Goal: Task Accomplishment & Management: Manage account settings

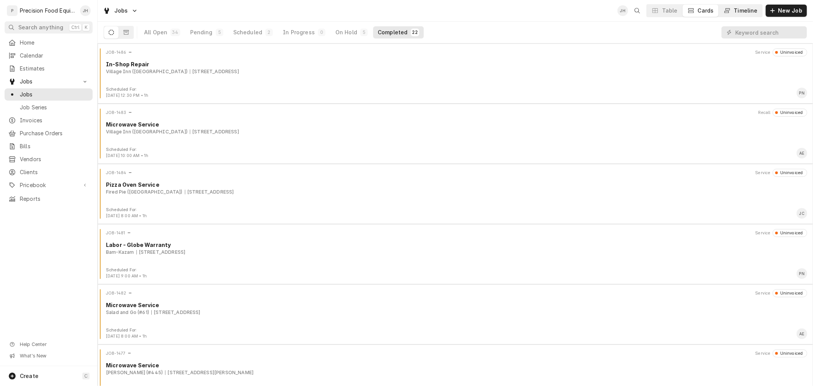
click at [747, 8] on div "Timeline" at bounding box center [746, 11] width 24 height 8
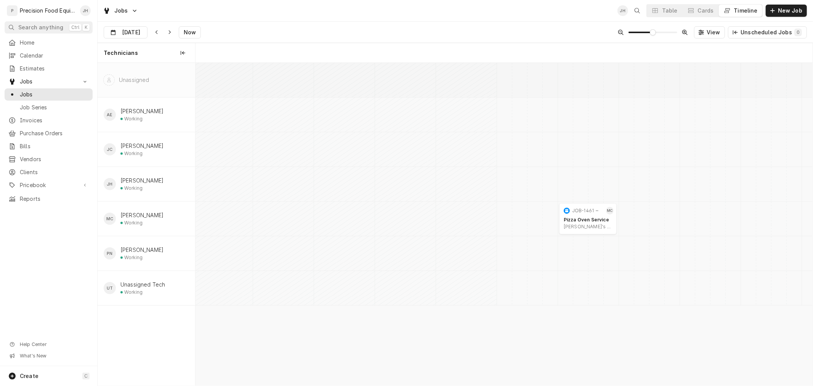
scroll to position [0, 12231]
click at [123, 34] on input "Sep 19" at bounding box center [120, 34] width 32 height 15
click at [167, 109] on div "18" at bounding box center [166, 108] width 11 height 11
type input "[DATE]"
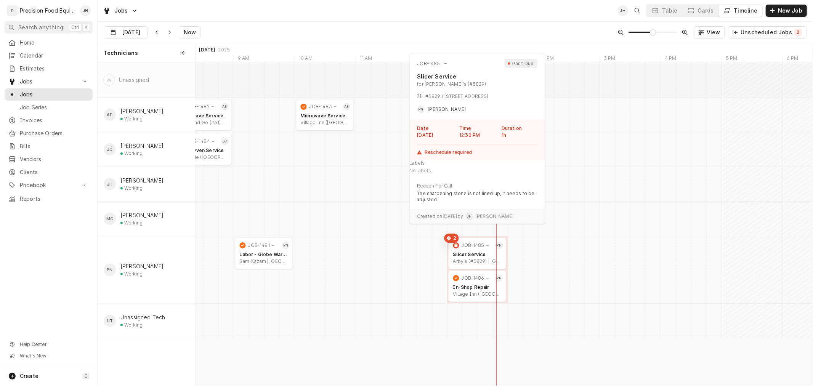
click at [481, 261] on div "Arby's (#5829) | Casa Grande, 85122-4218" at bounding box center [477, 261] width 48 height 6
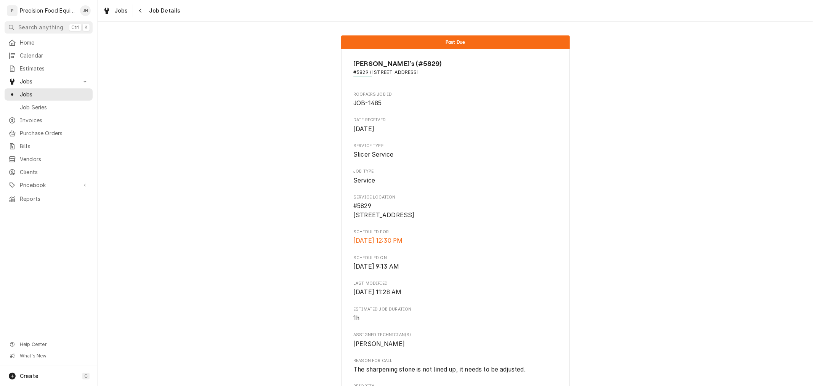
scroll to position [378, 0]
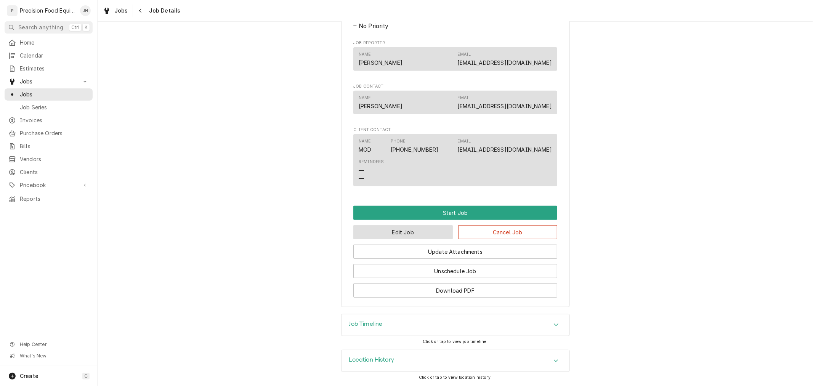
click at [421, 231] on button "Edit Job" at bounding box center [402, 232] width 99 height 14
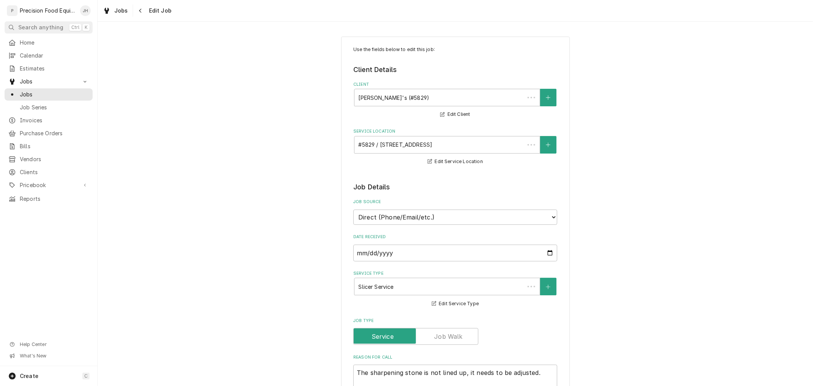
type textarea "x"
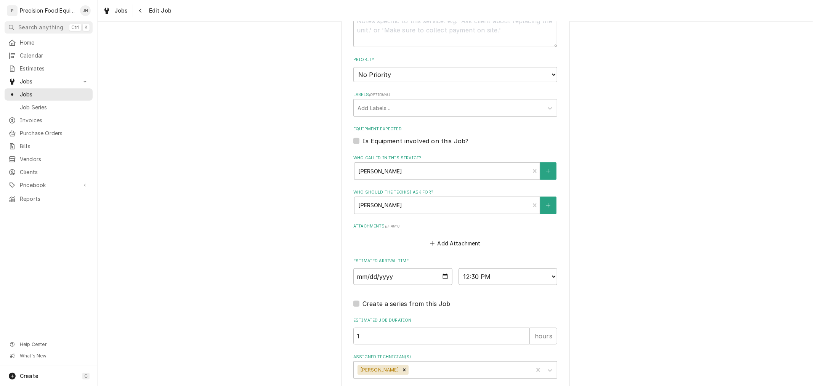
scroll to position [423, 0]
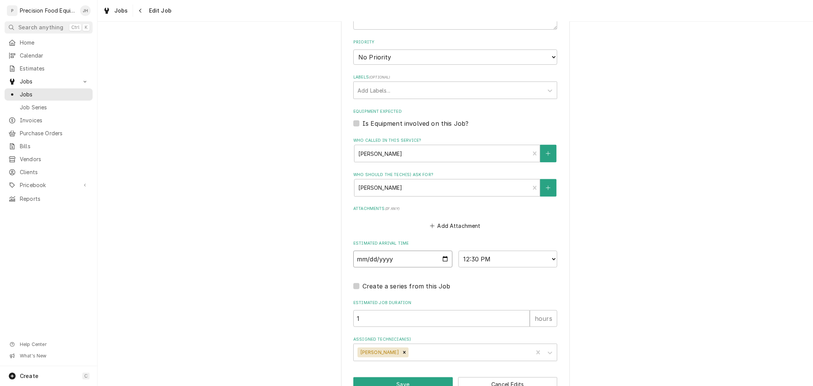
click at [441, 258] on input "2025-09-18" at bounding box center [402, 259] width 99 height 17
click at [443, 258] on input "2025-09-18" at bounding box center [402, 259] width 99 height 17
type input "2025-09-19"
type textarea "x"
click at [500, 256] on select "AM / PM 6:00 AM 6:15 AM 6:30 AM 6:45 AM 7:00 AM 7:15 AM 7:30 AM 7:45 AM 8:00 AM…" at bounding box center [508, 259] width 99 height 17
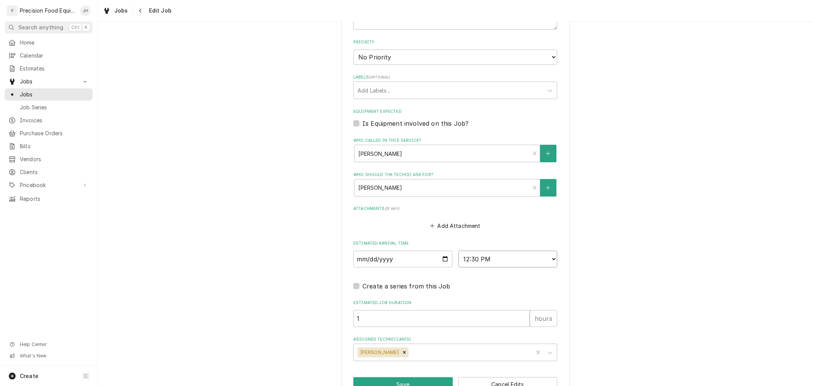
select select "08:00:00"
click at [459, 251] on select "AM / PM 6:00 AM 6:15 AM 6:30 AM 6:45 AM 7:00 AM 7:15 AM 7:30 AM 7:45 AM 8:00 AM…" at bounding box center [508, 259] width 99 height 17
type textarea "x"
click at [505, 259] on select "AM / PM 6:00 AM 6:15 AM 6:30 AM 6:45 AM 7:00 AM 7:15 AM 7:30 AM 7:45 AM 8:00 AM…" at bounding box center [508, 259] width 99 height 17
select select "09:00:00"
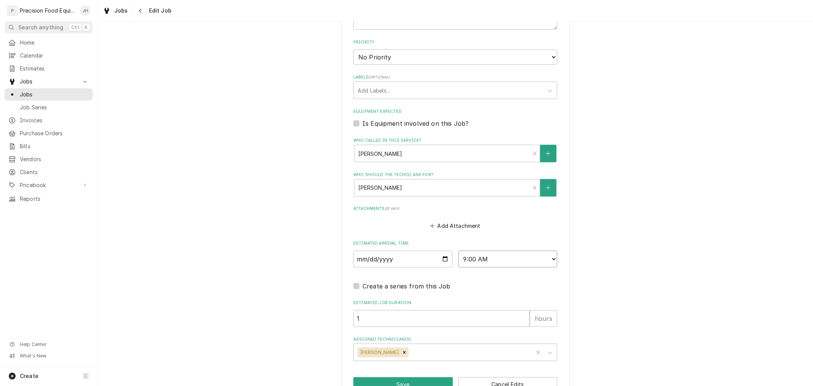
click at [459, 251] on select "AM / PM 6:00 AM 6:15 AM 6:30 AM 6:45 AM 7:00 AM 7:15 AM 7:30 AM 7:45 AM 8:00 AM…" at bounding box center [508, 259] width 99 height 17
type textarea "x"
click at [500, 256] on select "AM / PM 6:00 AM 6:15 AM 6:30 AM 6:45 AM 7:00 AM 7:15 AM 7:30 AM 7:45 AM 8:00 AM…" at bounding box center [508, 259] width 99 height 17
select select "10:00:00"
click at [459, 251] on select "AM / PM 6:00 AM 6:15 AM 6:30 AM 6:45 AM 7:00 AM 7:15 AM 7:30 AM 7:45 AM 8:00 AM…" at bounding box center [508, 259] width 99 height 17
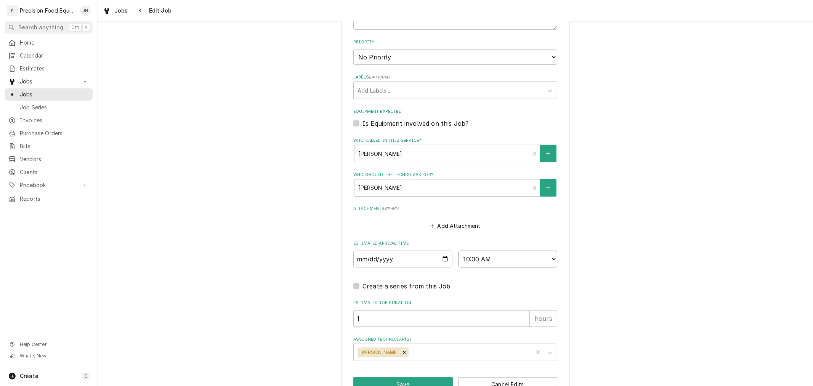
scroll to position [443, 0]
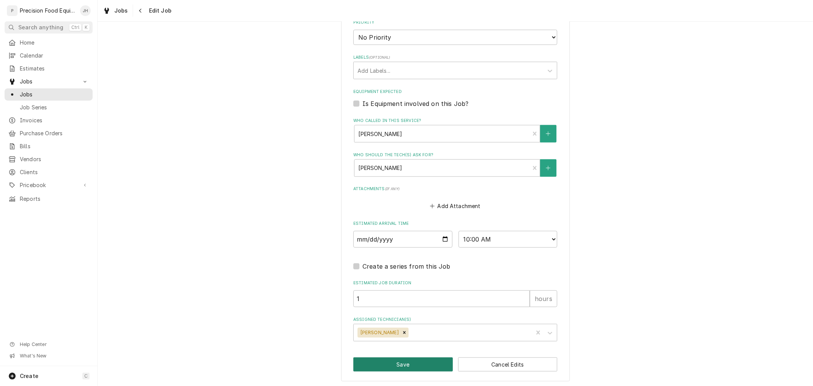
click at [416, 358] on button "Save" at bounding box center [402, 365] width 99 height 14
type textarea "x"
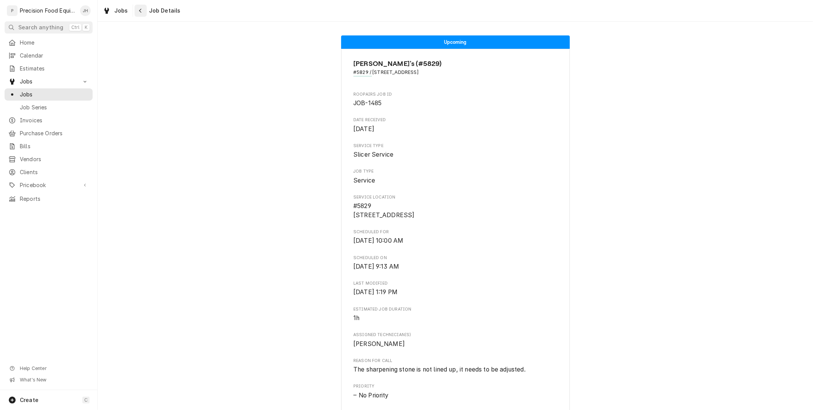
click at [140, 10] on icon "Navigate back" at bounding box center [140, 10] width 3 height 5
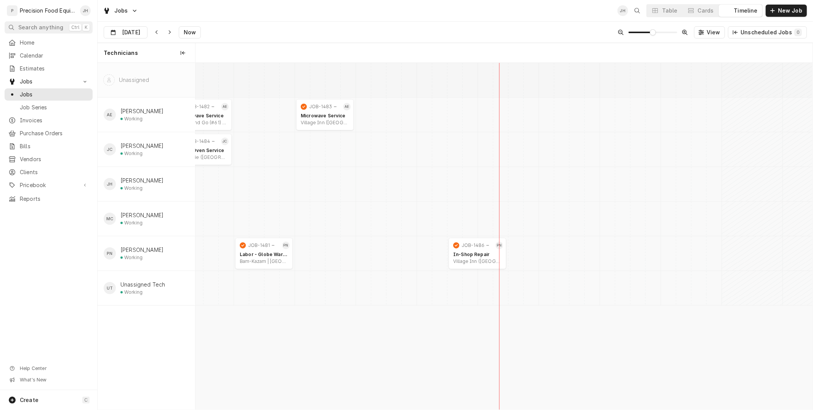
scroll to position [0, 12235]
click at [709, 13] on div "Cards" at bounding box center [706, 11] width 16 height 8
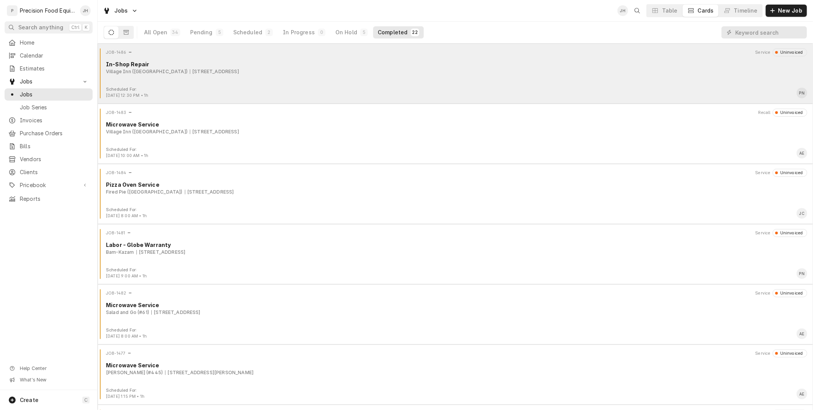
click at [218, 79] on div "JOB-1486 Service Uninvoiced In-Shop Repair Village Inn (Signal Butte) 1863 S Si…" at bounding box center [455, 67] width 709 height 38
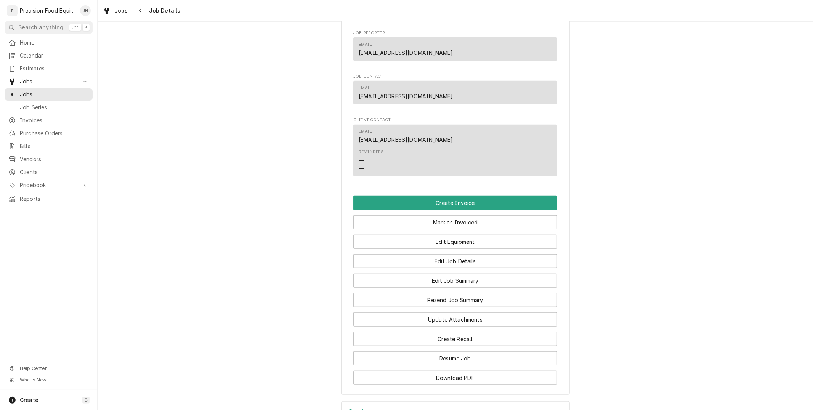
scroll to position [558, 0]
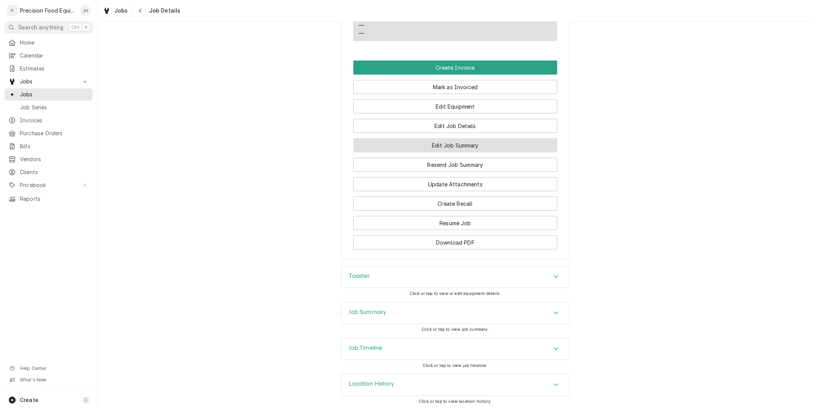
click at [439, 144] on button "Edit Job Summary" at bounding box center [455, 145] width 204 height 14
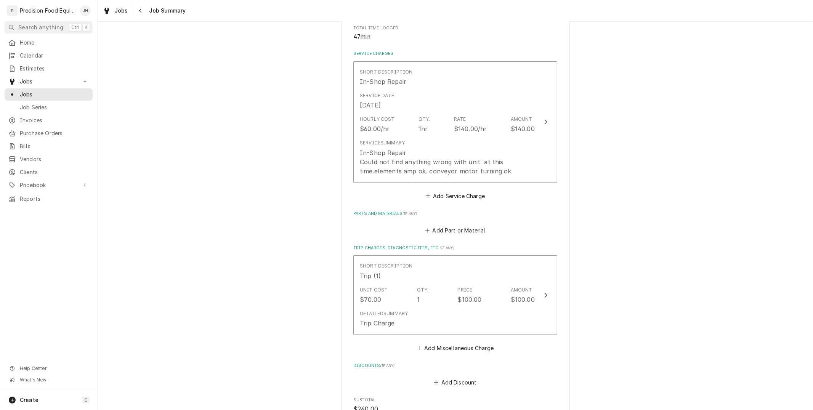
scroll to position [254, 0]
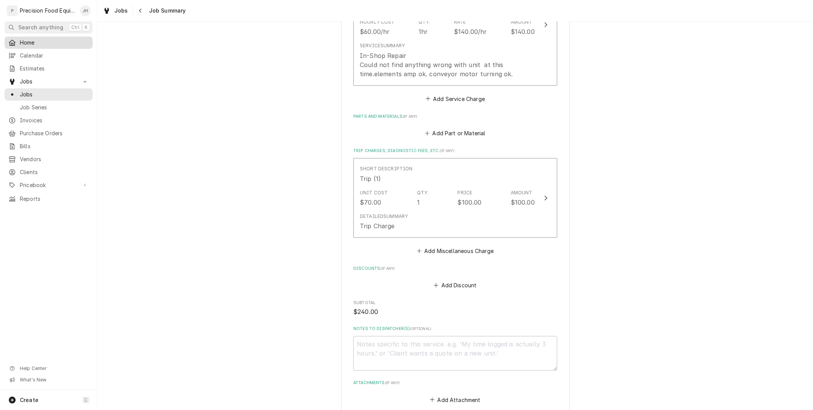
click at [51, 40] on span "Home" at bounding box center [54, 43] width 69 height 8
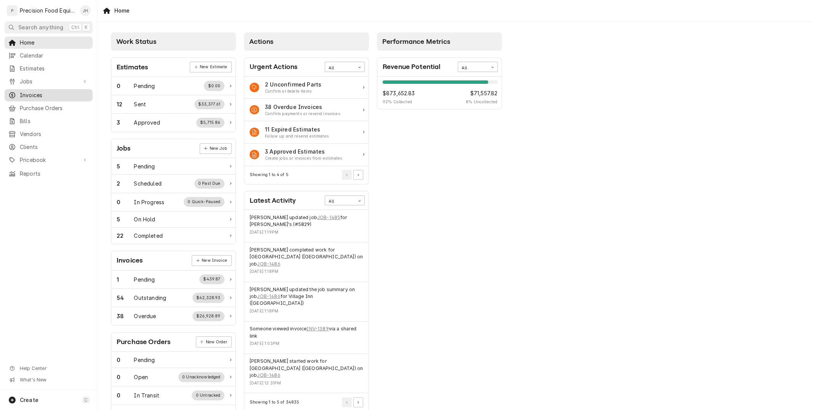
click at [43, 92] on span "Invoices" at bounding box center [54, 95] width 69 height 8
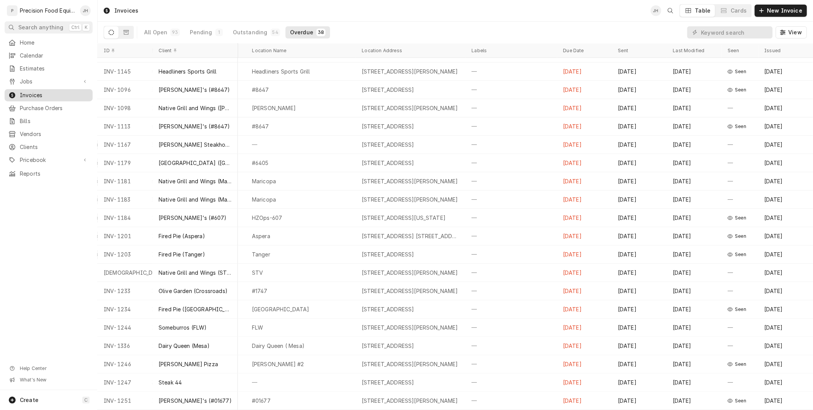
scroll to position [0, 200]
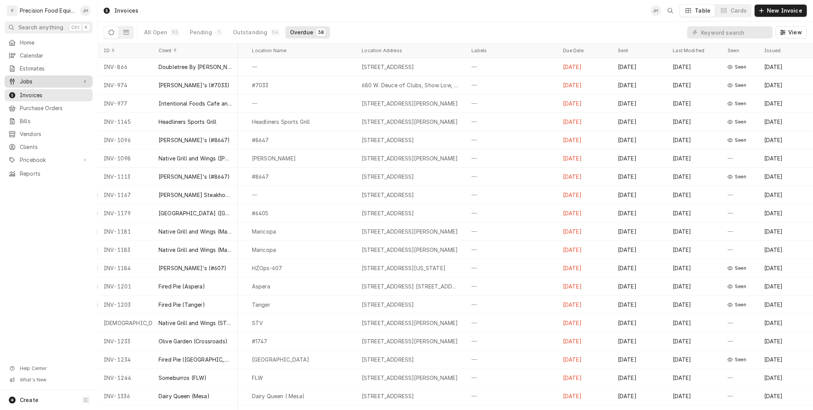
click at [32, 87] on link "Jobs" at bounding box center [49, 81] width 88 height 12
click at [37, 98] on div "Jobs" at bounding box center [48, 94] width 85 height 9
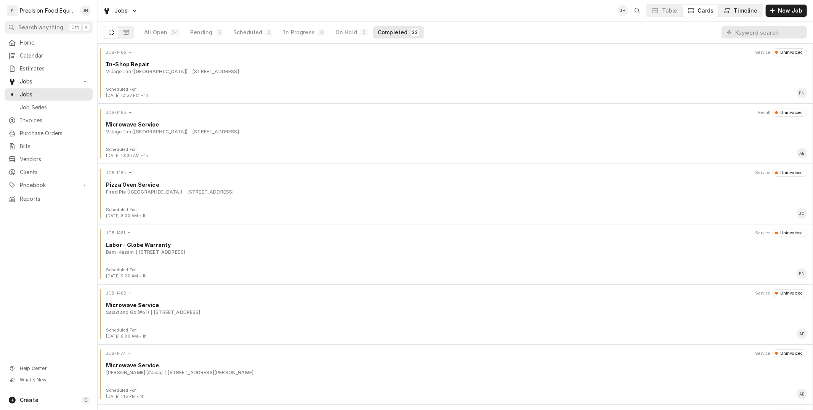
click at [740, 8] on div "Timeline" at bounding box center [746, 11] width 24 height 8
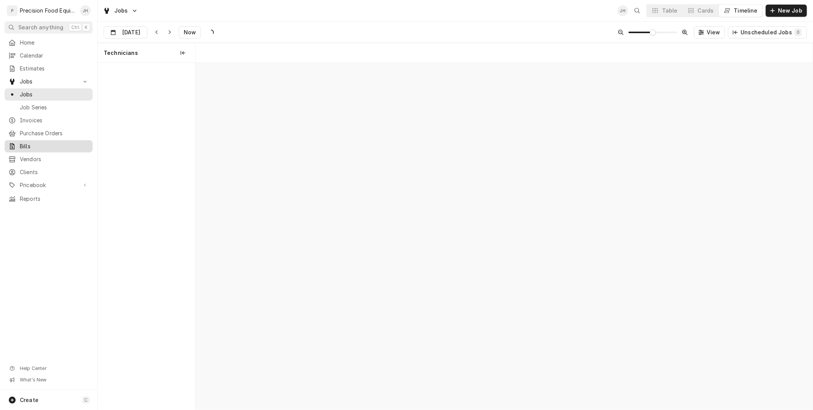
scroll to position [0, 12235]
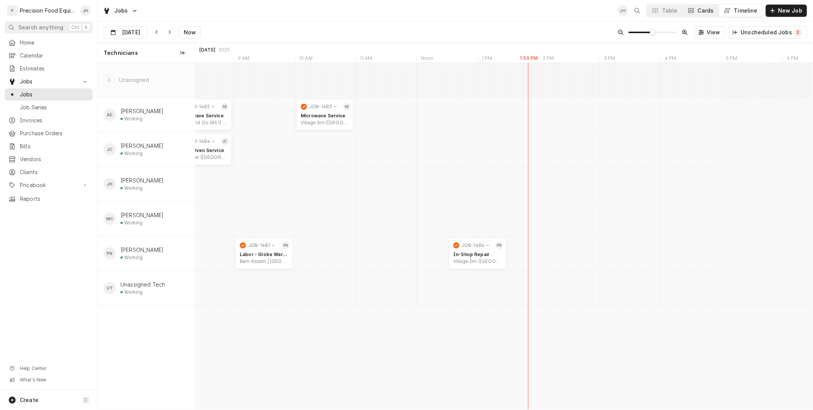
click at [710, 5] on button "Cards" at bounding box center [701, 11] width 36 height 12
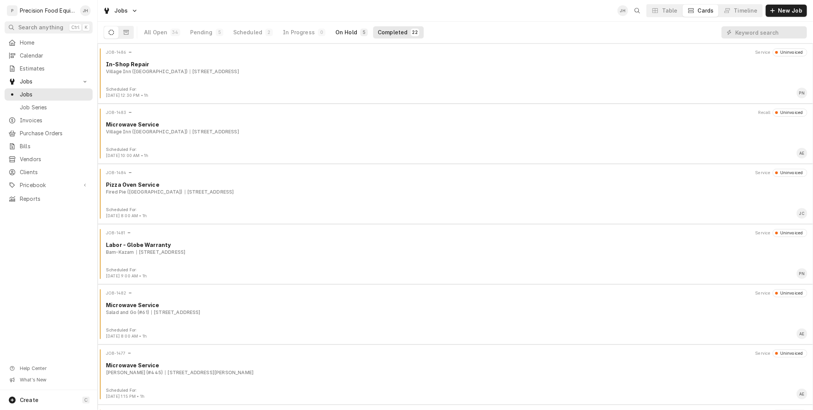
click at [350, 34] on div "On Hold" at bounding box center [346, 33] width 22 height 8
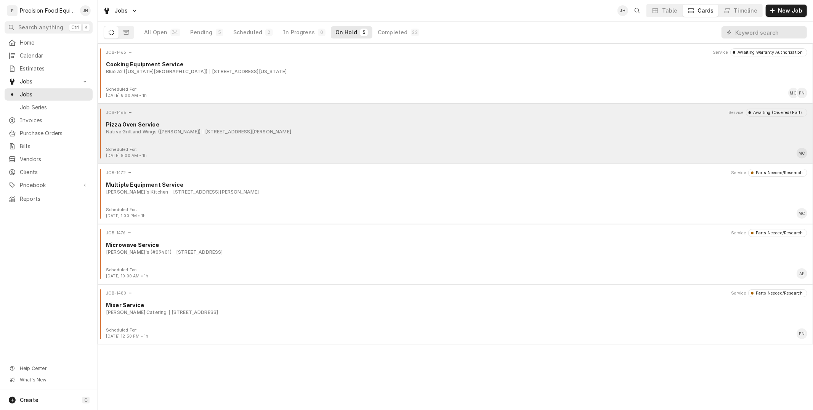
click at [272, 126] on div "Pizza Oven Service" at bounding box center [456, 124] width 701 height 8
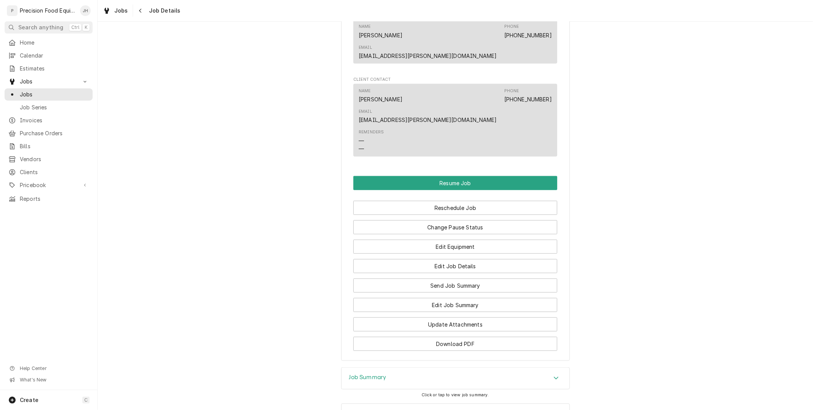
scroll to position [560, 0]
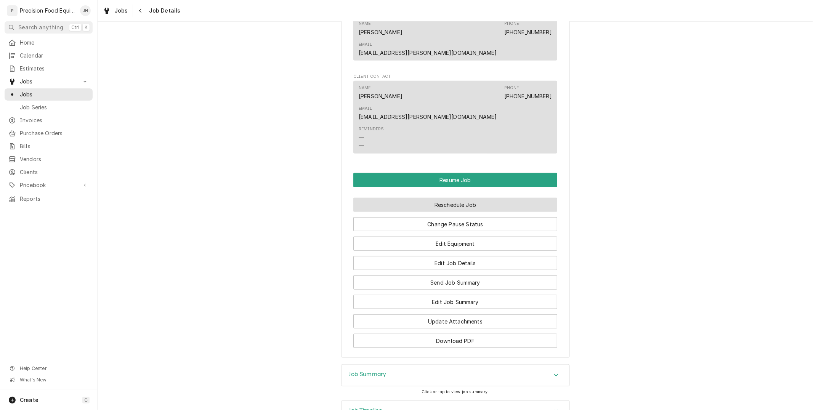
click at [456, 198] on button "Reschedule Job" at bounding box center [455, 205] width 204 height 14
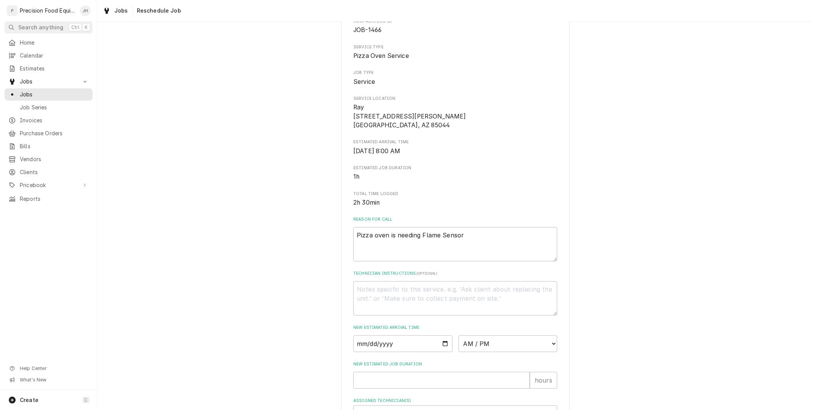
scroll to position [159, 0]
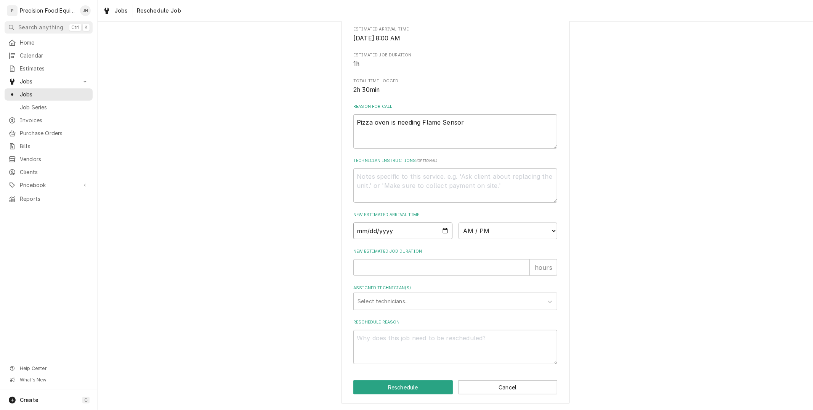
click at [444, 229] on input "Date" at bounding box center [402, 231] width 99 height 17
type textarea "x"
type input "2025-09-19"
click at [523, 232] on select "AM / PM 6:00 AM 6:15 AM 6:30 AM 6:45 AM 7:00 AM 7:15 AM 7:30 AM 7:45 AM 8:00 AM…" at bounding box center [508, 231] width 99 height 17
select select "08:00:00"
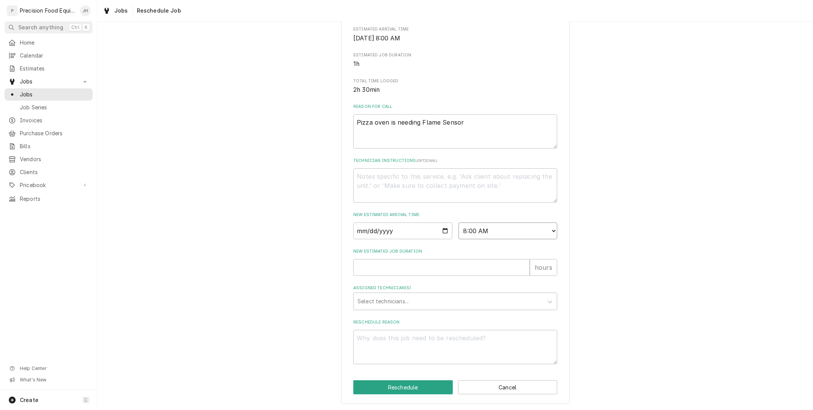
click at [459, 223] on select "AM / PM 6:00 AM 6:15 AM 6:30 AM 6:45 AM 7:00 AM 7:15 AM 7:30 AM 7:45 AM 8:00 AM…" at bounding box center [508, 231] width 99 height 17
click at [479, 270] on input "New Estimated Job Duration" at bounding box center [441, 267] width 176 height 17
type textarea "x"
type input "1"
click at [447, 351] on textarea "Reschedule Reason" at bounding box center [455, 347] width 204 height 34
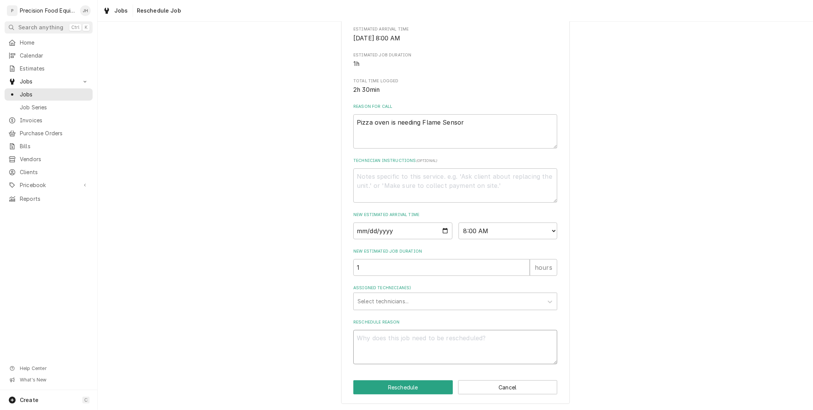
type textarea "x"
type textarea "P"
type textarea "x"
type textarea "Pa"
type textarea "x"
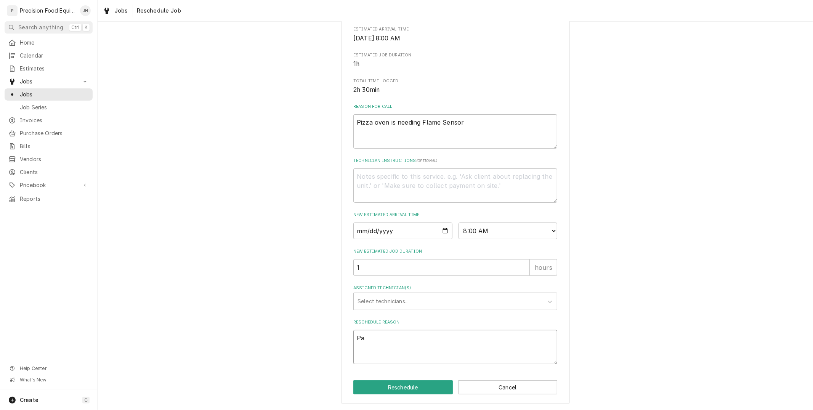
type textarea "Par"
type textarea "x"
type textarea "Part"
type textarea "x"
type textarea "Part c"
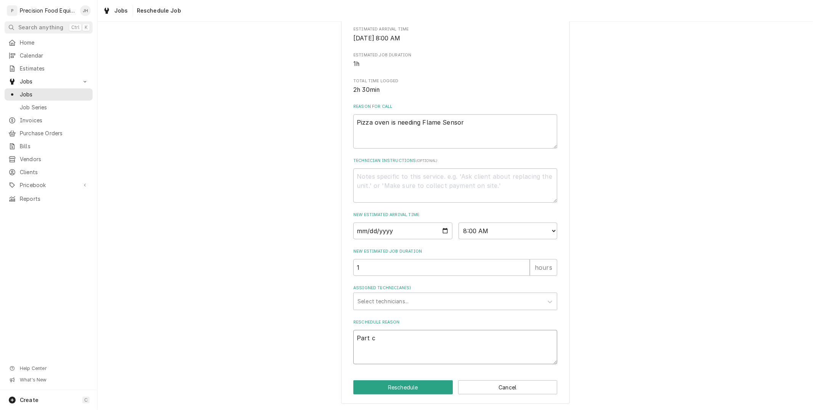
type textarea "x"
type textarea "Part ca"
type textarea "x"
type textarea "Part cam"
type textarea "x"
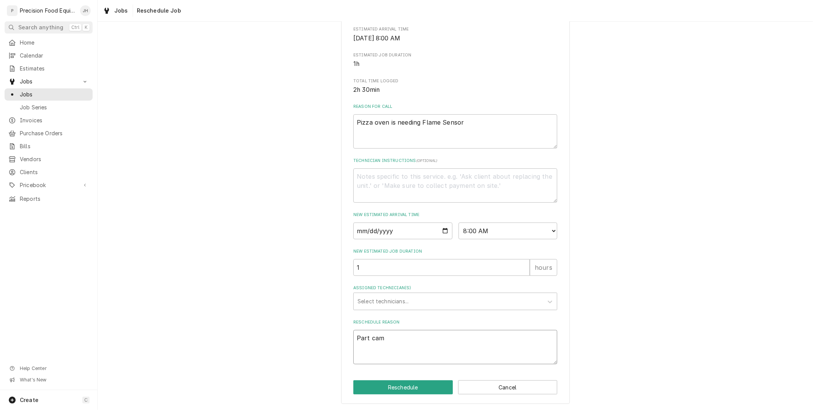
type textarea "Part came"
type textarea "x"
type textarea "Part came"
type textarea "x"
type textarea "Part came i"
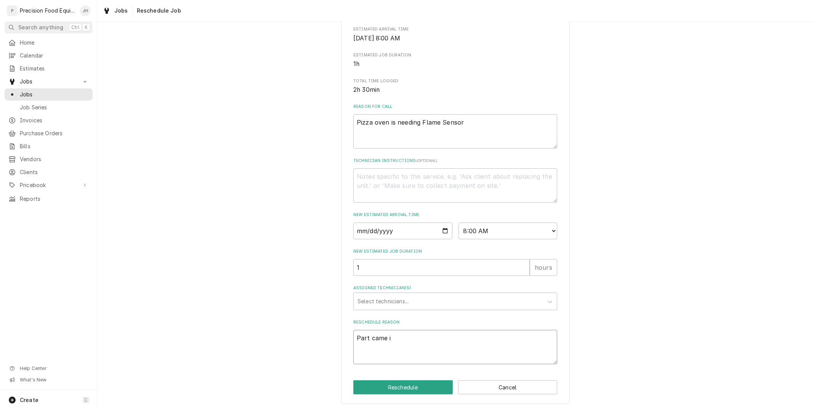
type textarea "x"
type textarea "Part came in"
click at [424, 390] on button "Reschedule" at bounding box center [402, 387] width 99 height 14
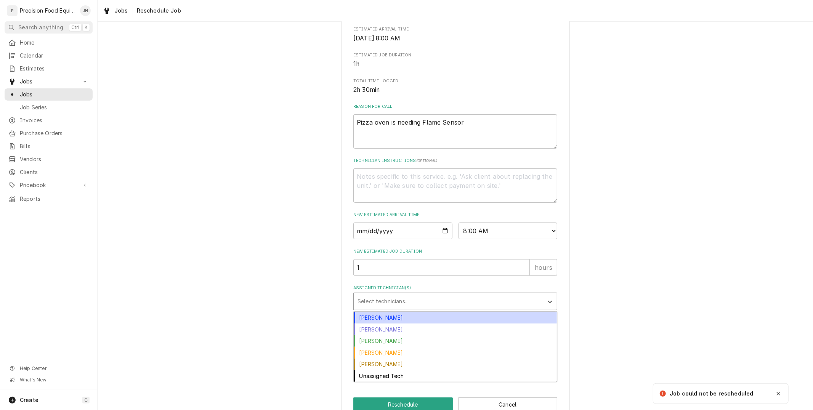
click at [409, 304] on div "Assigned Technician(s)" at bounding box center [449, 302] width 182 height 14
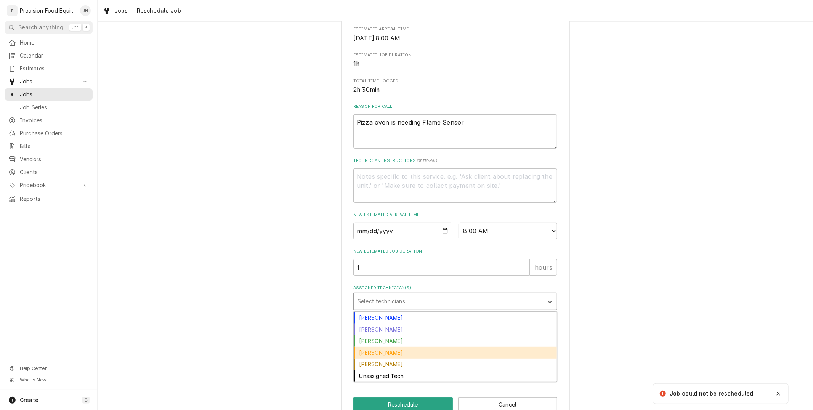
click at [395, 350] on div "[PERSON_NAME]" at bounding box center [455, 353] width 203 height 12
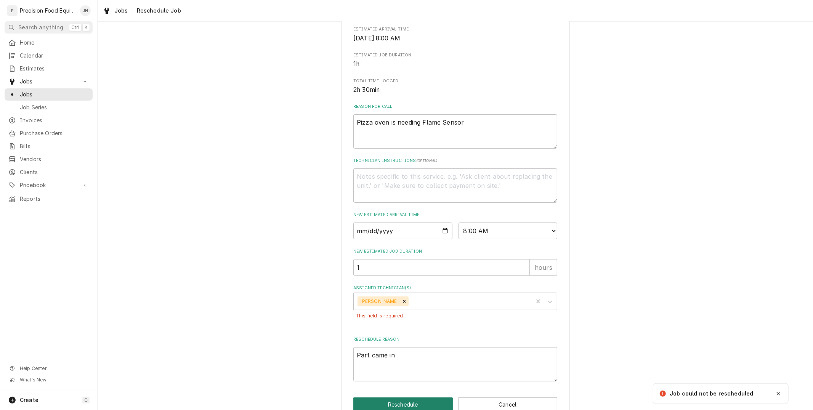
click at [411, 403] on button "Reschedule" at bounding box center [402, 405] width 99 height 14
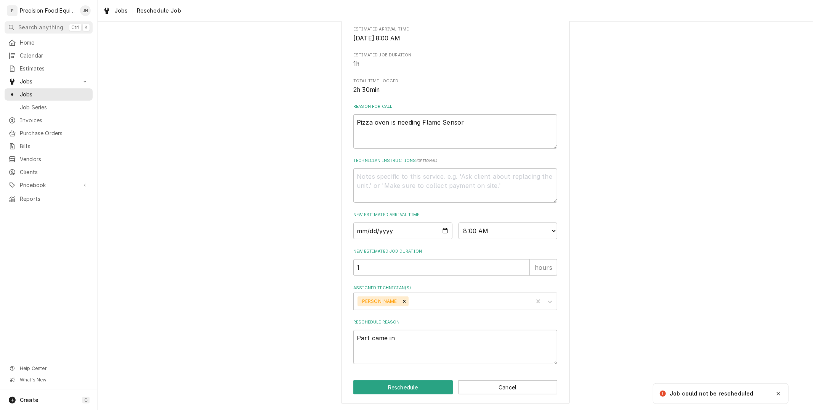
type textarea "x"
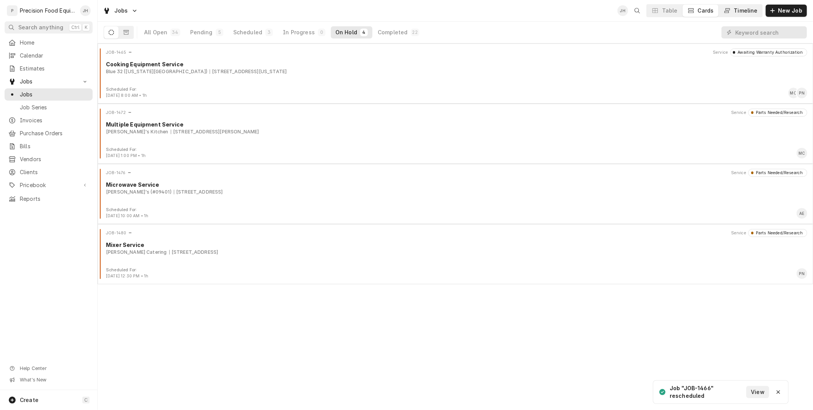
click at [741, 6] on button "Timeline" at bounding box center [740, 11] width 43 height 12
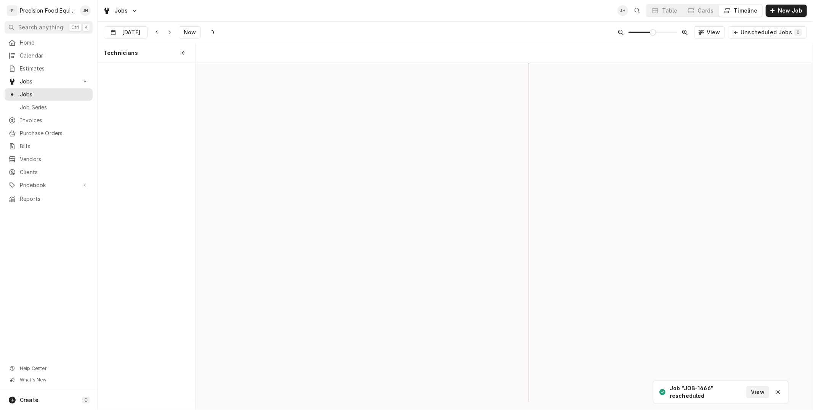
scroll to position [0, 12235]
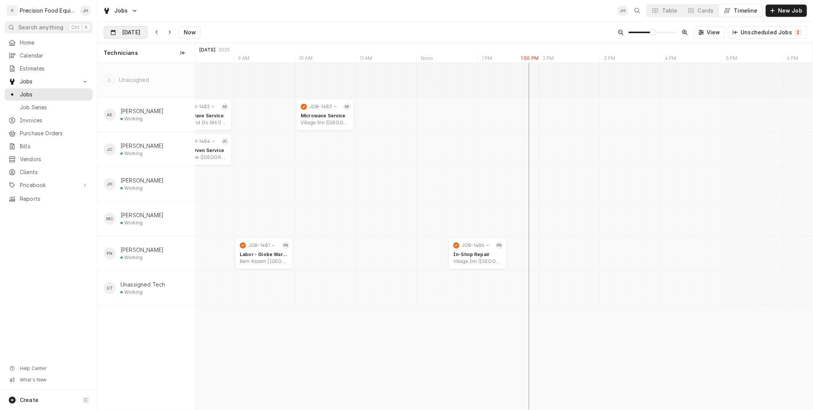
click at [140, 34] on div "Dynamic Content Wrapper" at bounding box center [141, 33] width 11 height 12
click at [180, 109] on div "19" at bounding box center [180, 108] width 11 height 11
type input "[DATE]"
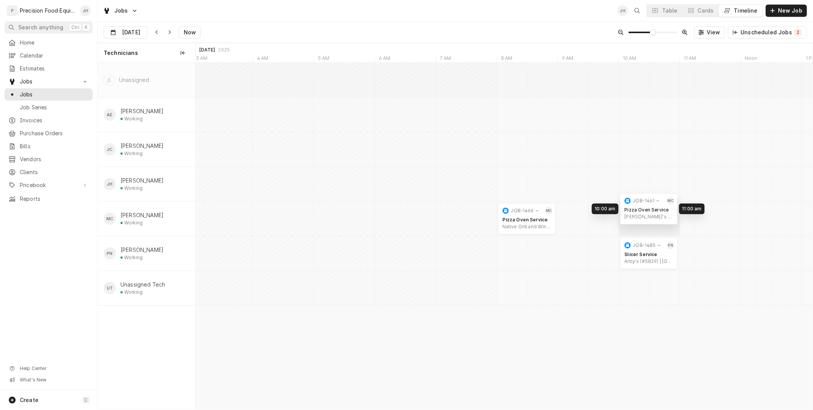
drag, startPoint x: 585, startPoint y: 218, endPoint x: 649, endPoint y: 208, distance: 65.2
click at [649, 208] on div "8:00 AM 9:00 AM JOB-1466 MC Pizza Oven Service Native Grill and Wings (Ray) | […" at bounding box center [504, 236] width 617 height 347
click at [699, 8] on button "Cards" at bounding box center [701, 11] width 36 height 12
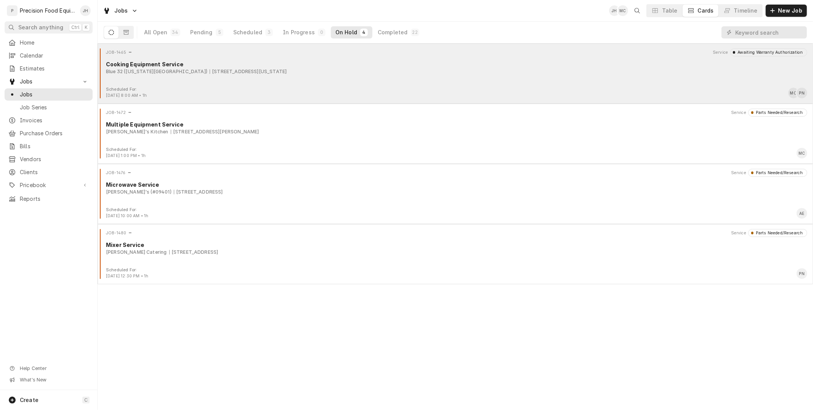
click at [295, 88] on div "Scheduled For: [DATE] 8:00 AM • 1h MC PN" at bounding box center [455, 93] width 709 height 12
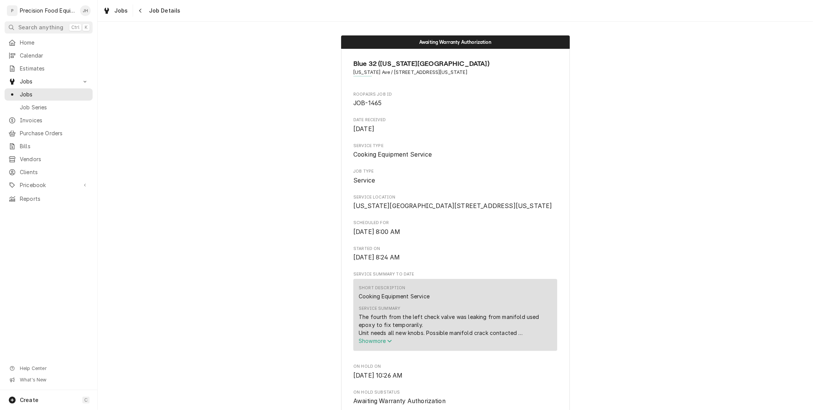
scroll to position [42, 0]
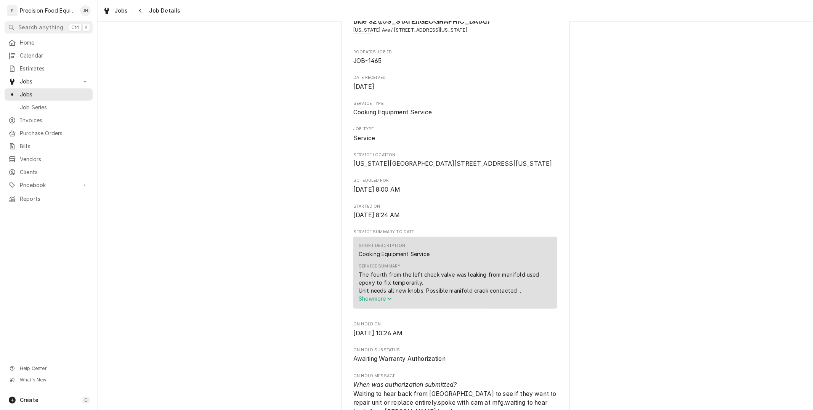
click at [383, 303] on button "Show more" at bounding box center [455, 299] width 193 height 8
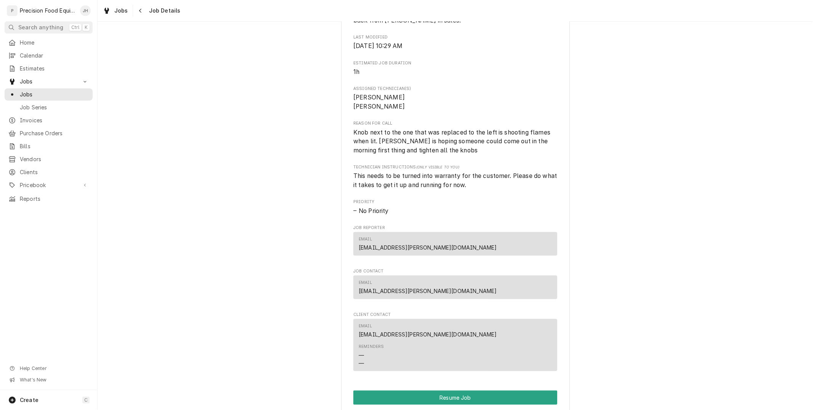
scroll to position [764, 0]
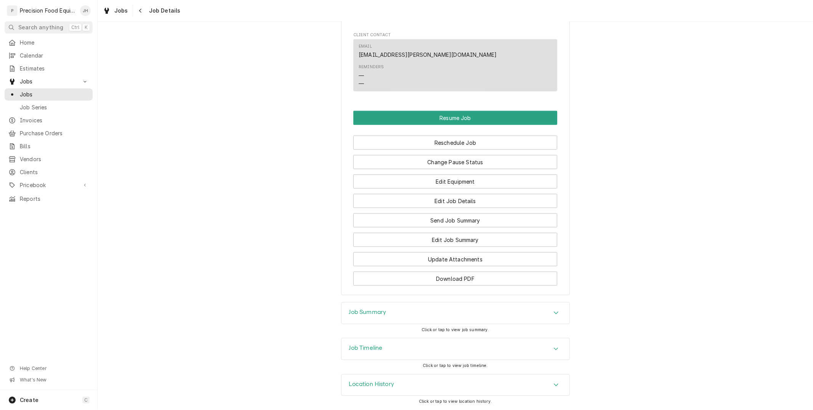
click at [422, 357] on div "Job Timeline" at bounding box center [456, 348] width 228 height 21
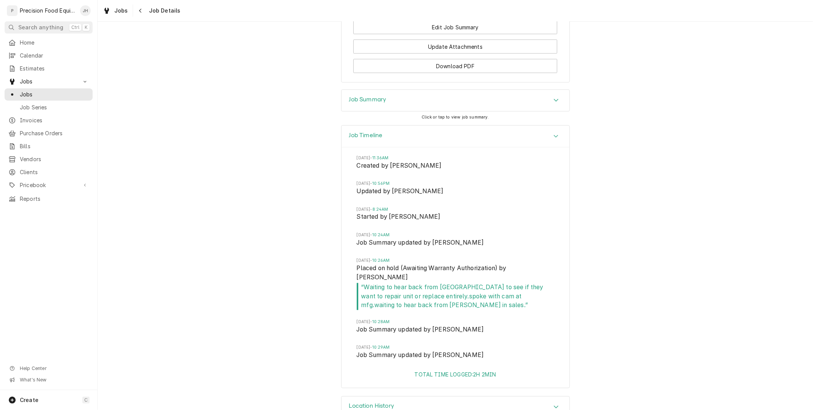
scroll to position [736, 0]
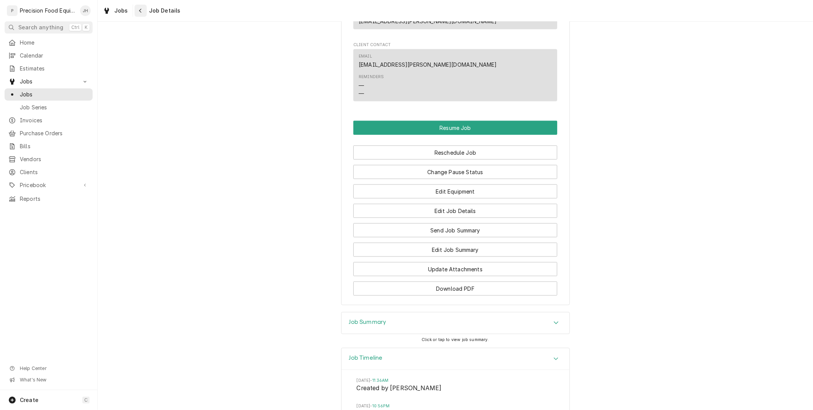
click at [136, 5] on button "Navigate back" at bounding box center [141, 11] width 12 height 12
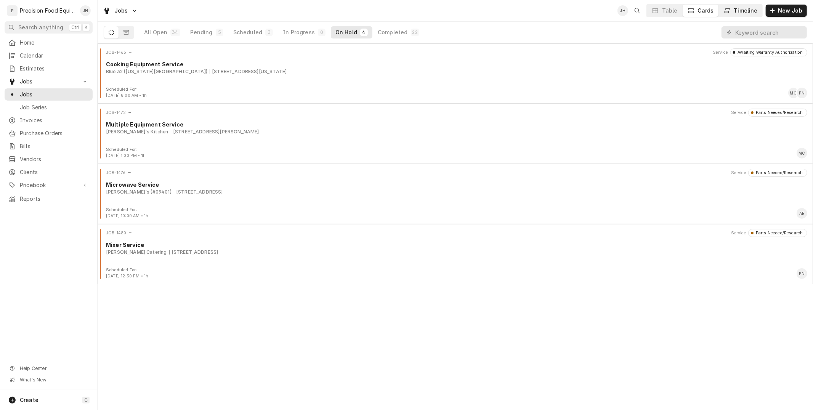
click at [745, 10] on div "Timeline" at bounding box center [746, 11] width 24 height 8
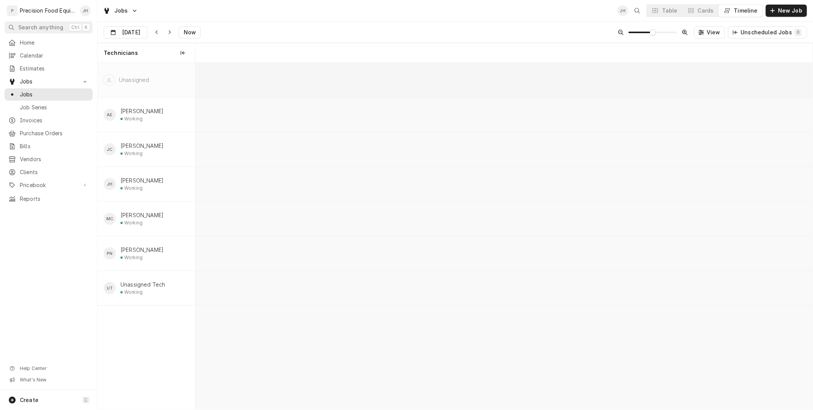
scroll to position [0, 12231]
drag, startPoint x: 643, startPoint y: 218, endPoint x: 588, endPoint y: 215, distance: 55.0
click at [588, 215] on div "8:00 AM 9:00 AM JOB-1466 MC Pizza Oven Service Native Grill and Wings (Ray) | […" at bounding box center [504, 236] width 617 height 347
